Goal: Task Accomplishment & Management: Use online tool/utility

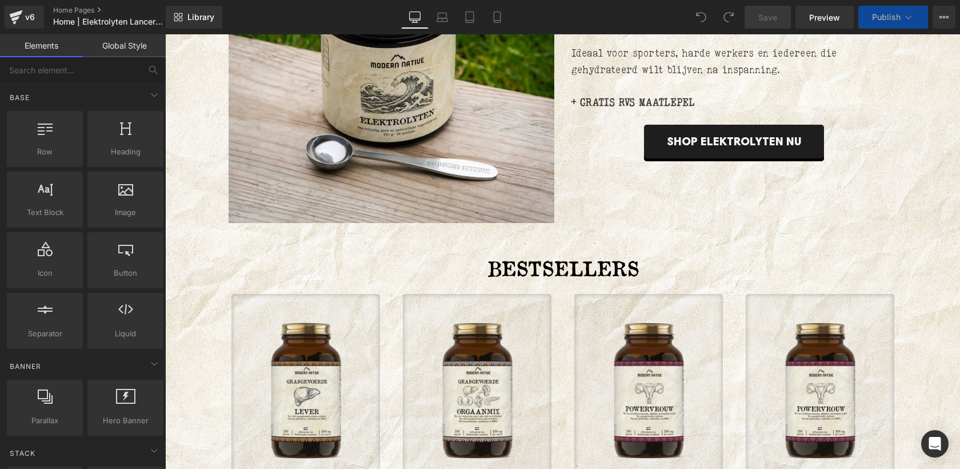
scroll to position [802, 0]
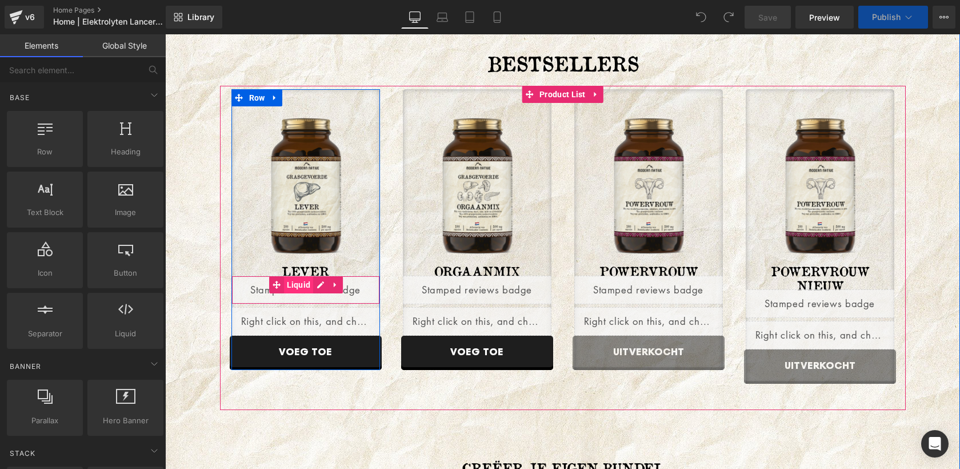
click at [301, 286] on span "Liquid" at bounding box center [299, 284] width 30 height 17
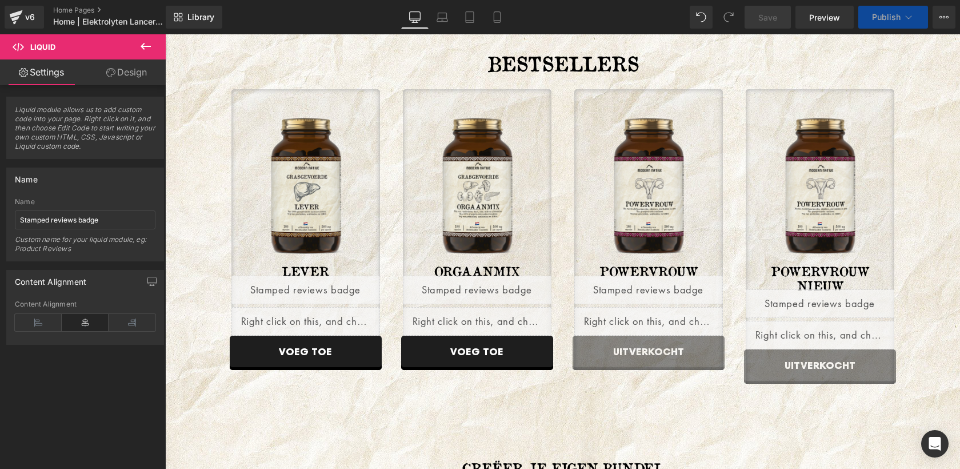
click at [148, 49] on icon at bounding box center [146, 46] width 14 height 14
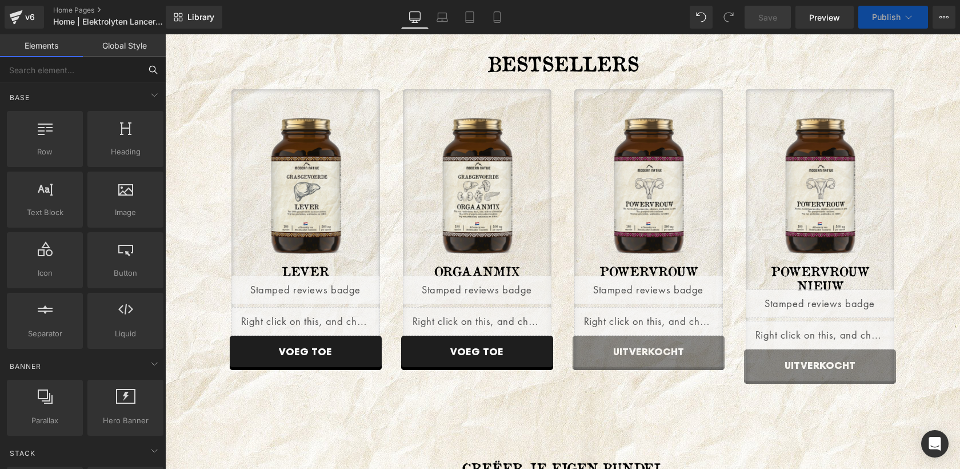
click at [83, 77] on input "text" at bounding box center [70, 69] width 141 height 25
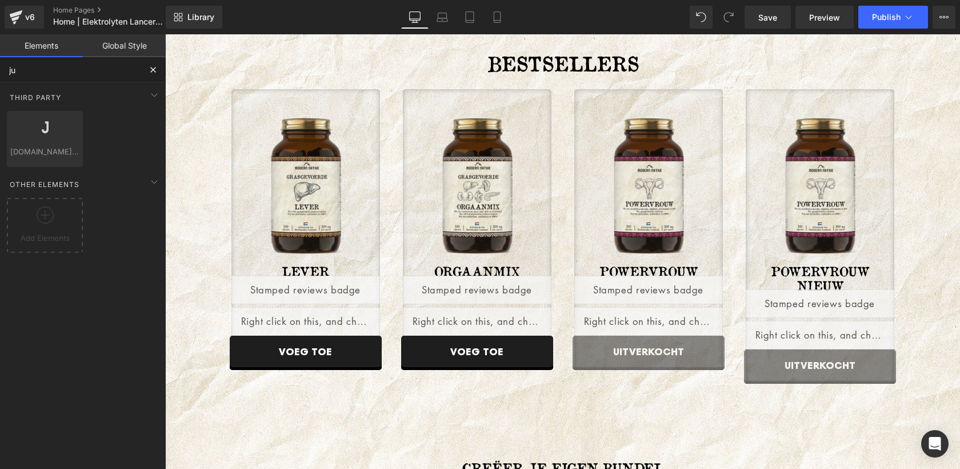
type input "jud"
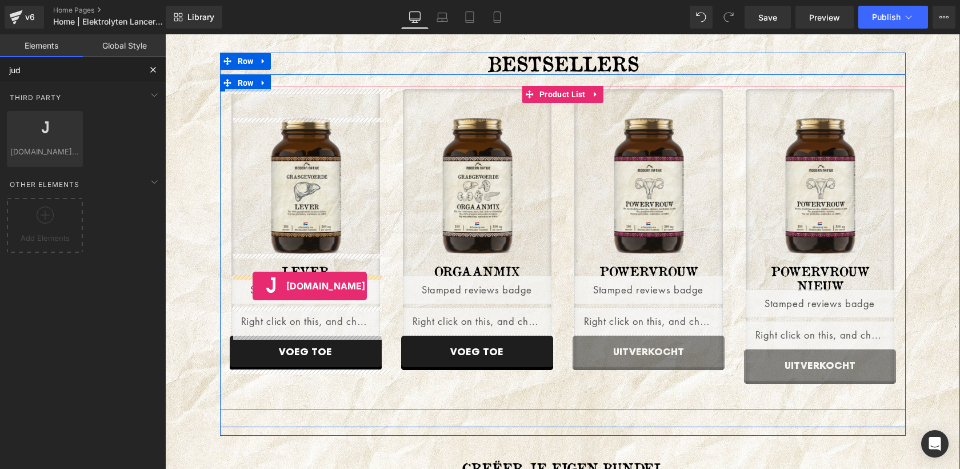
drag, startPoint x: 183, startPoint y: 182, endPoint x: 253, endPoint y: 286, distance: 124.8
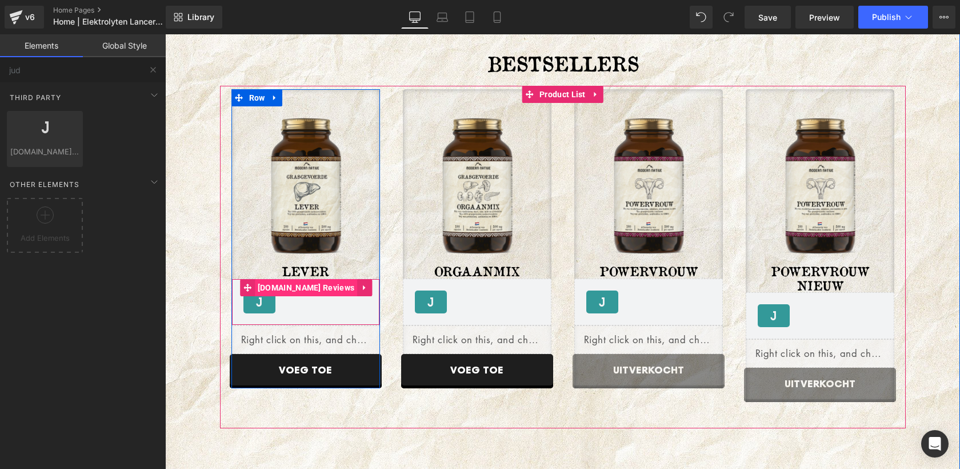
click at [302, 289] on span "[DOMAIN_NAME] Reviews" at bounding box center [306, 287] width 102 height 17
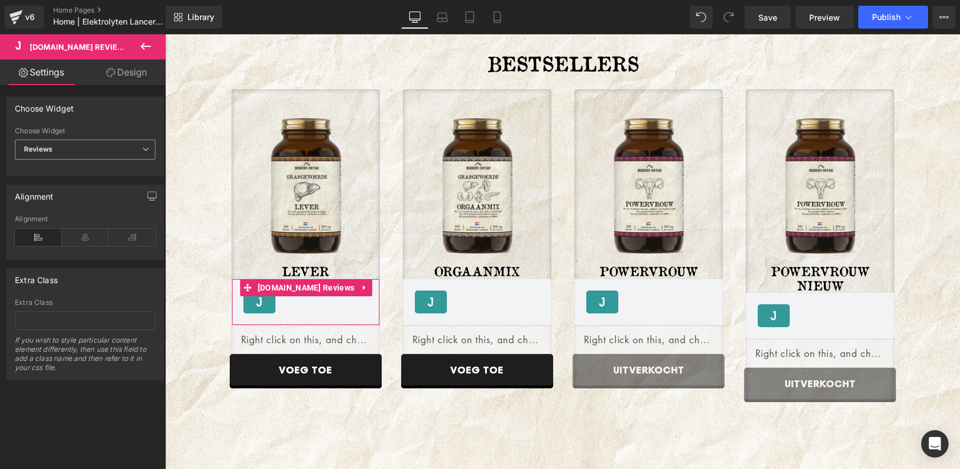
click at [74, 154] on span "Reviews" at bounding box center [85, 149] width 141 height 20
click at [57, 185] on div "Star Badge" at bounding box center [50, 187] width 37 height 8
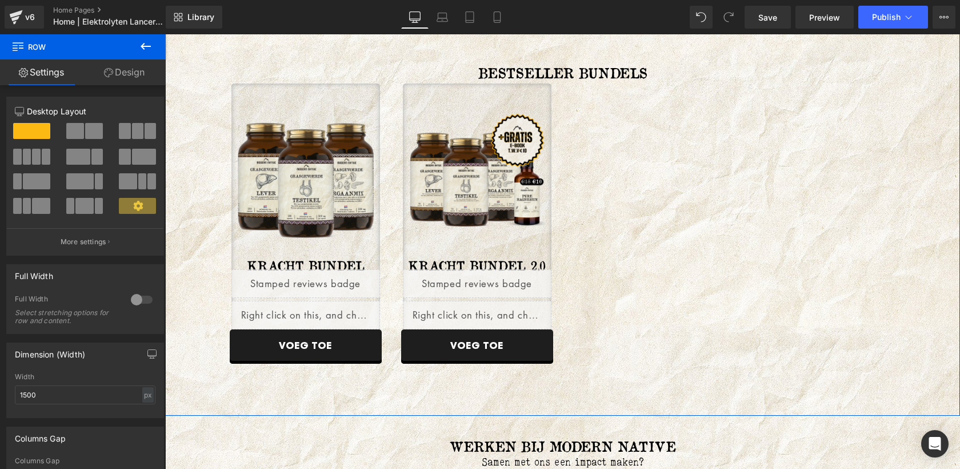
scroll to position [2111, 0]
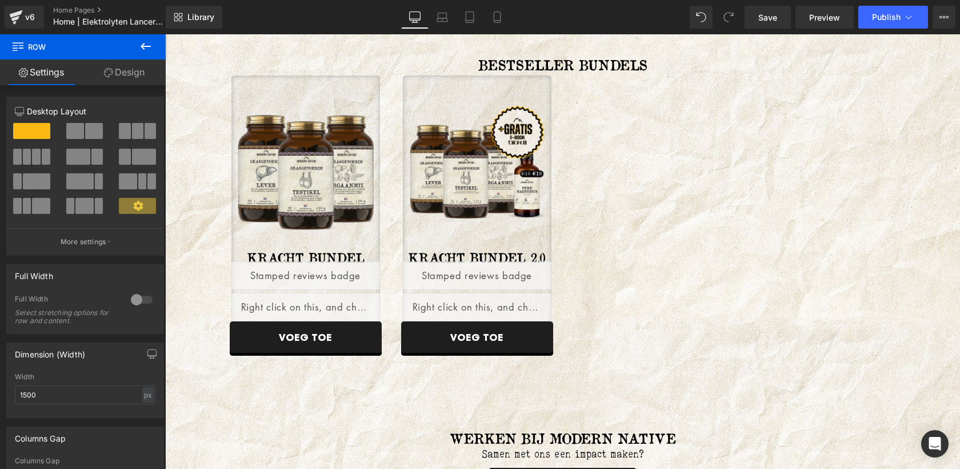
click at [145, 47] on icon at bounding box center [146, 46] width 14 height 14
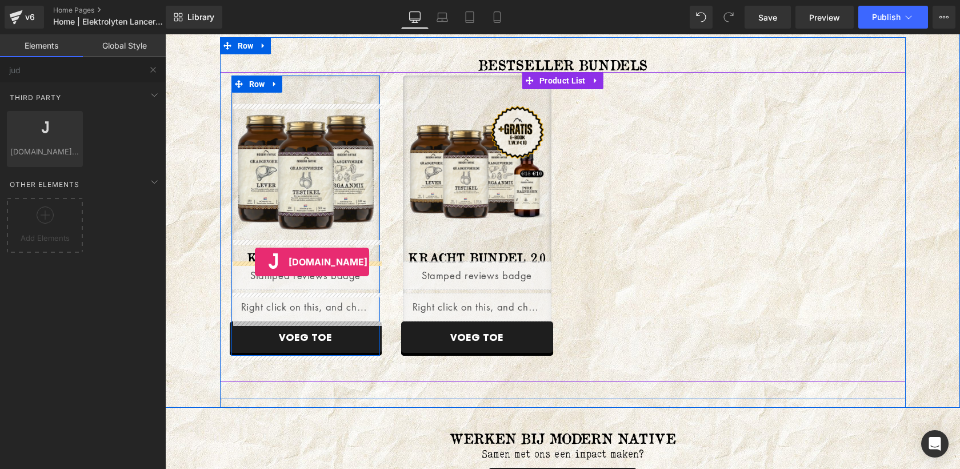
drag, startPoint x: 213, startPoint y: 159, endPoint x: 256, endPoint y: 262, distance: 111.5
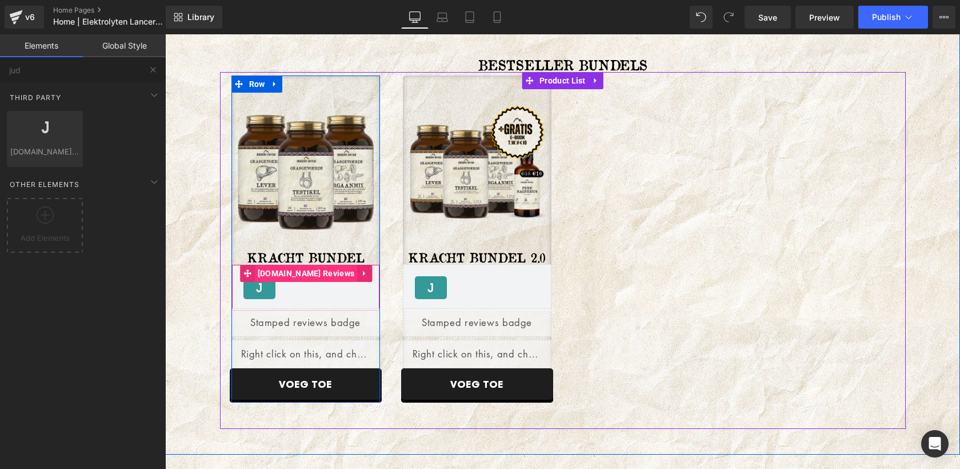
click at [314, 279] on span "[DOMAIN_NAME] Reviews" at bounding box center [306, 273] width 102 height 17
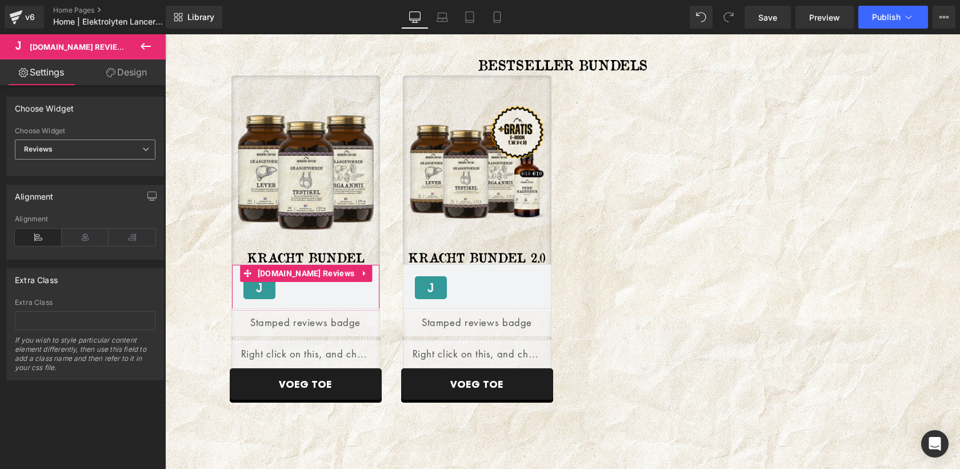
click at [103, 153] on span "Reviews" at bounding box center [85, 149] width 141 height 20
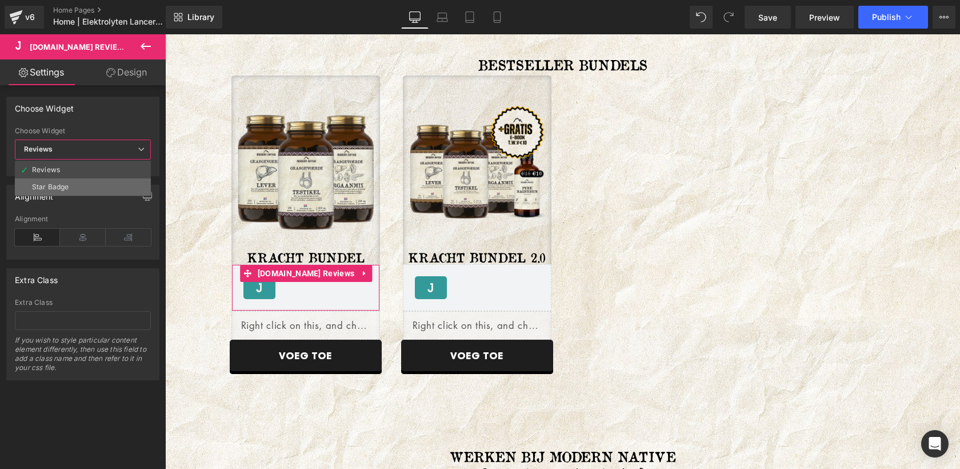
click at [52, 185] on div "Star Badge" at bounding box center [50, 187] width 37 height 8
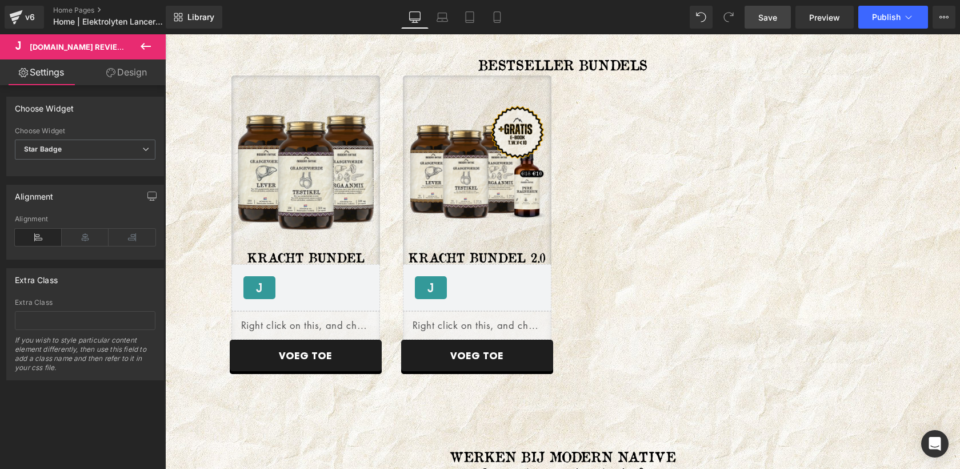
click at [767, 15] on span "Save" at bounding box center [768, 17] width 19 height 12
click at [770, 18] on span "Save" at bounding box center [768, 17] width 19 height 12
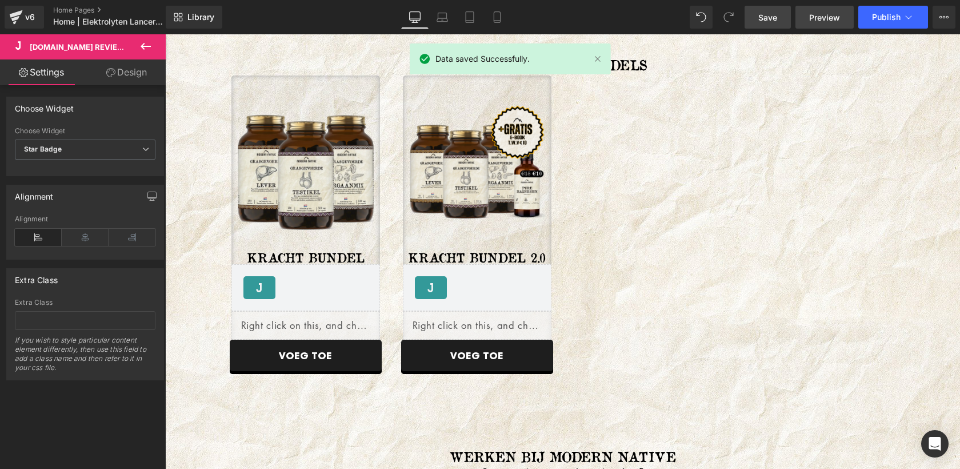
click at [817, 11] on span "Preview" at bounding box center [825, 17] width 31 height 12
